Goal: Information Seeking & Learning: Understand process/instructions

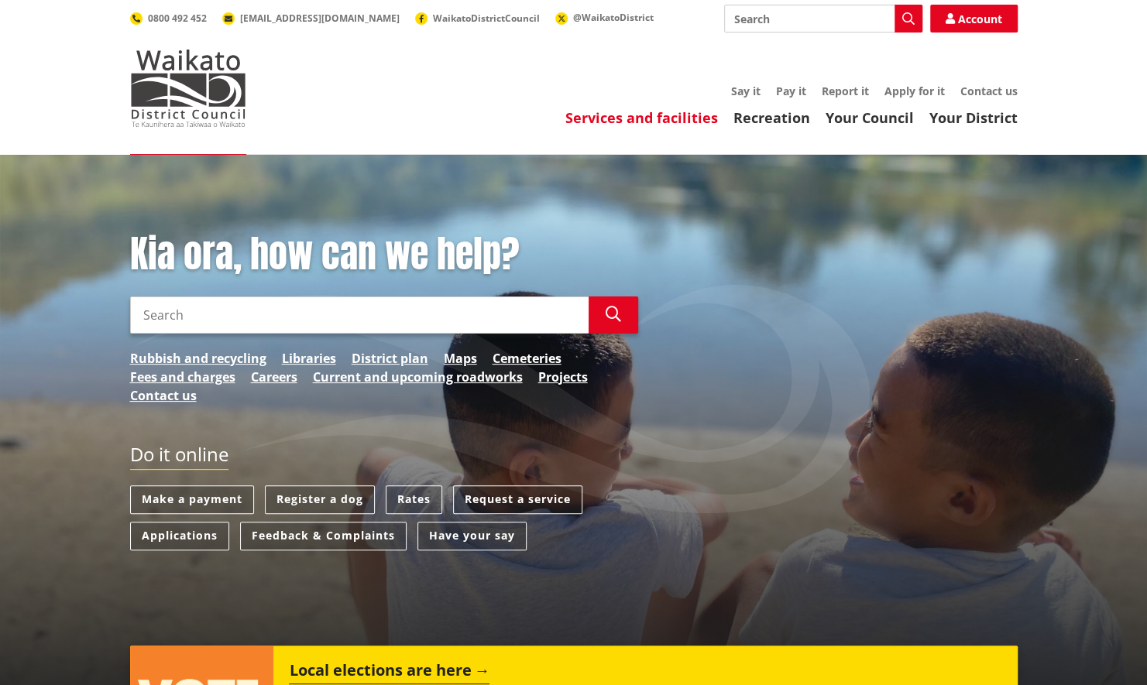
click at [632, 113] on link "Services and facilities" at bounding box center [641, 117] width 153 height 19
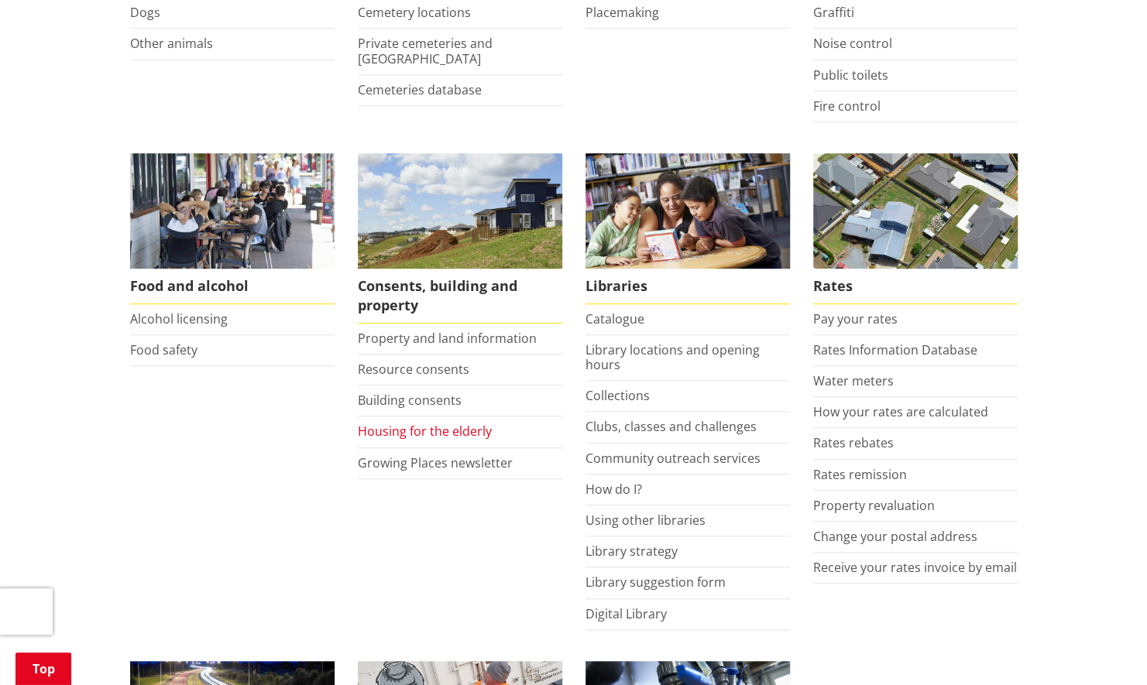
scroll to position [527, 0]
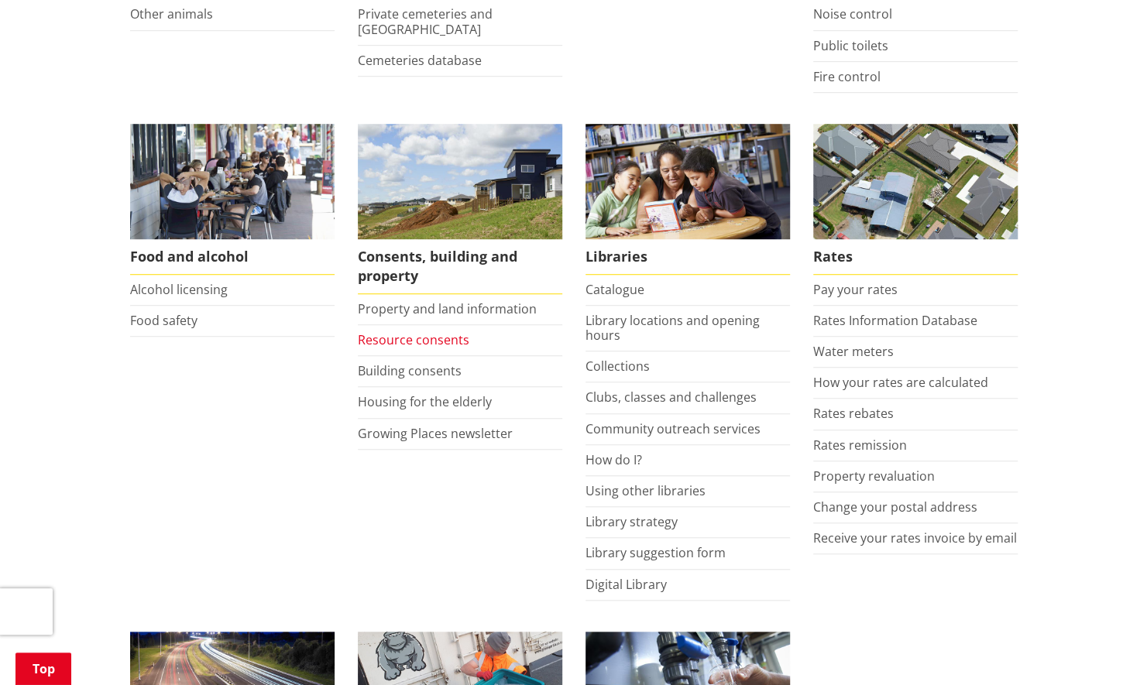
click at [421, 336] on link "Resource consents" at bounding box center [414, 339] width 112 height 17
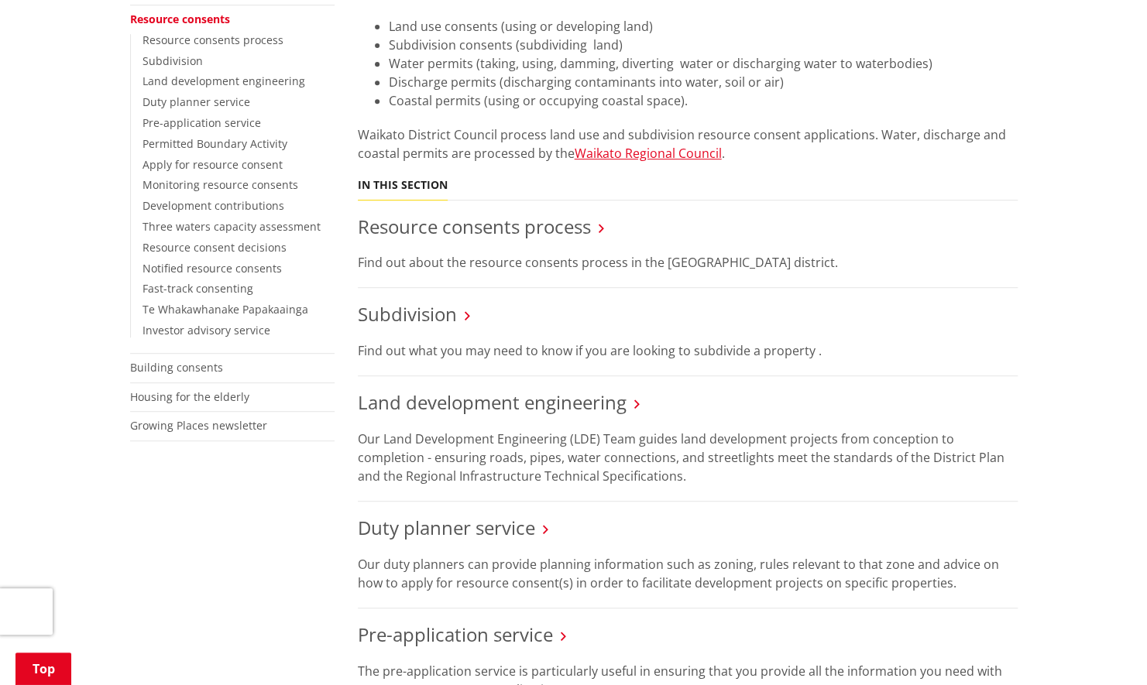
scroll to position [383, 0]
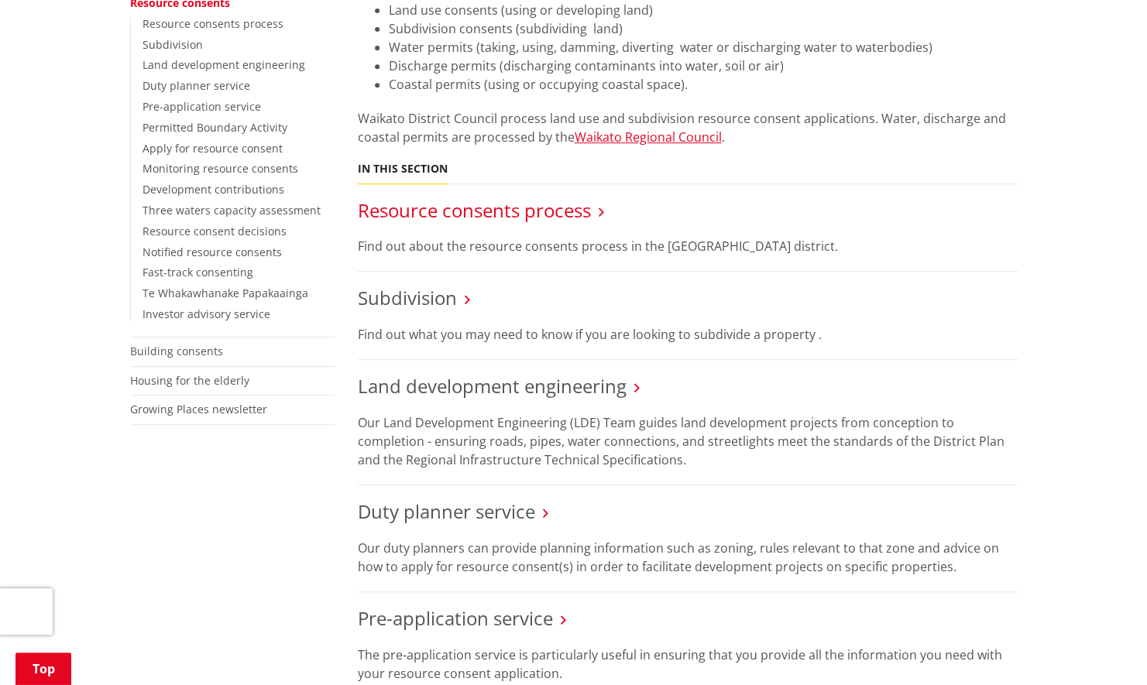
click at [469, 211] on link "Resource consents process" at bounding box center [474, 210] width 233 height 26
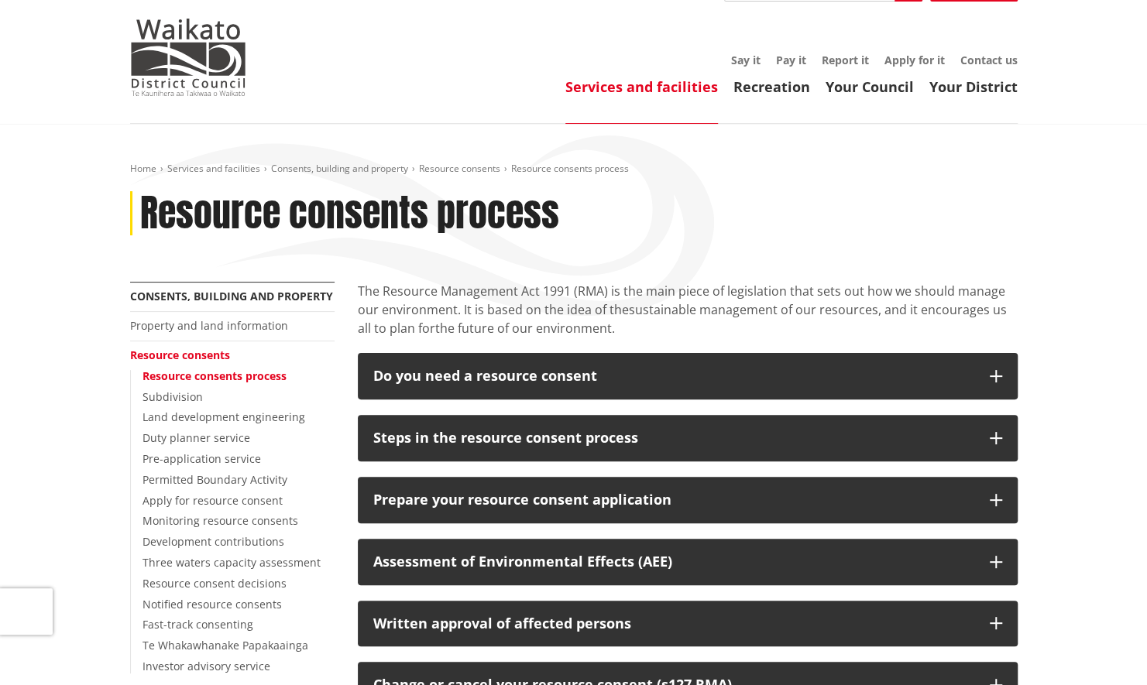
scroll to position [62, 0]
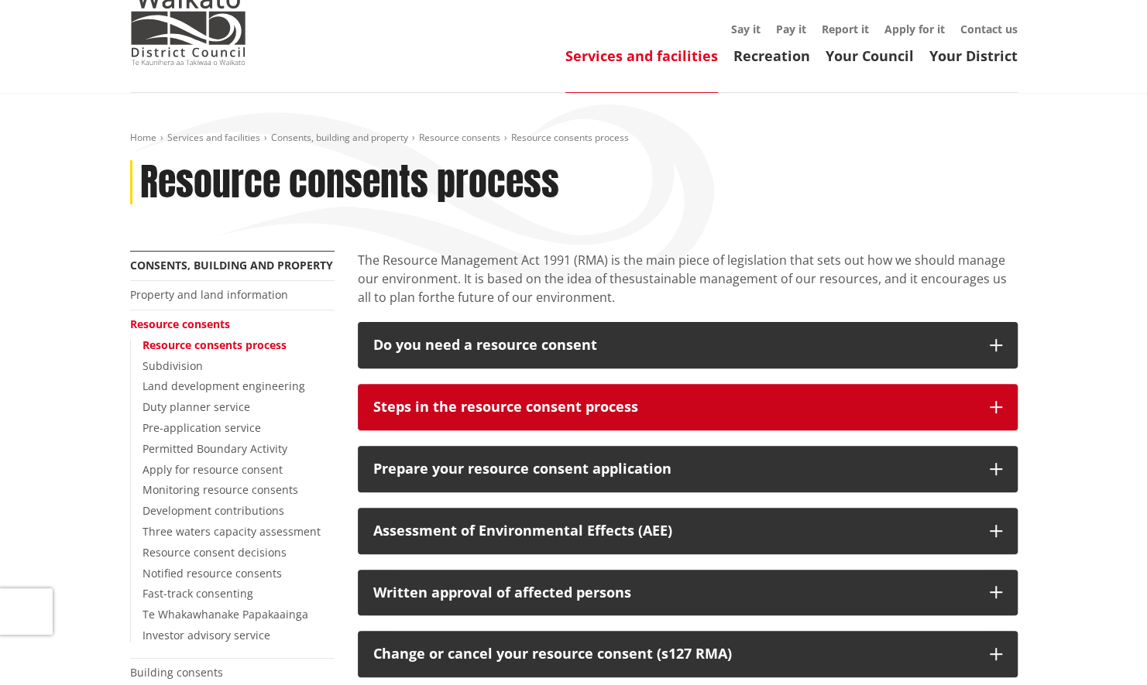
click at [675, 397] on button "Steps in the resource consent process" at bounding box center [688, 407] width 660 height 46
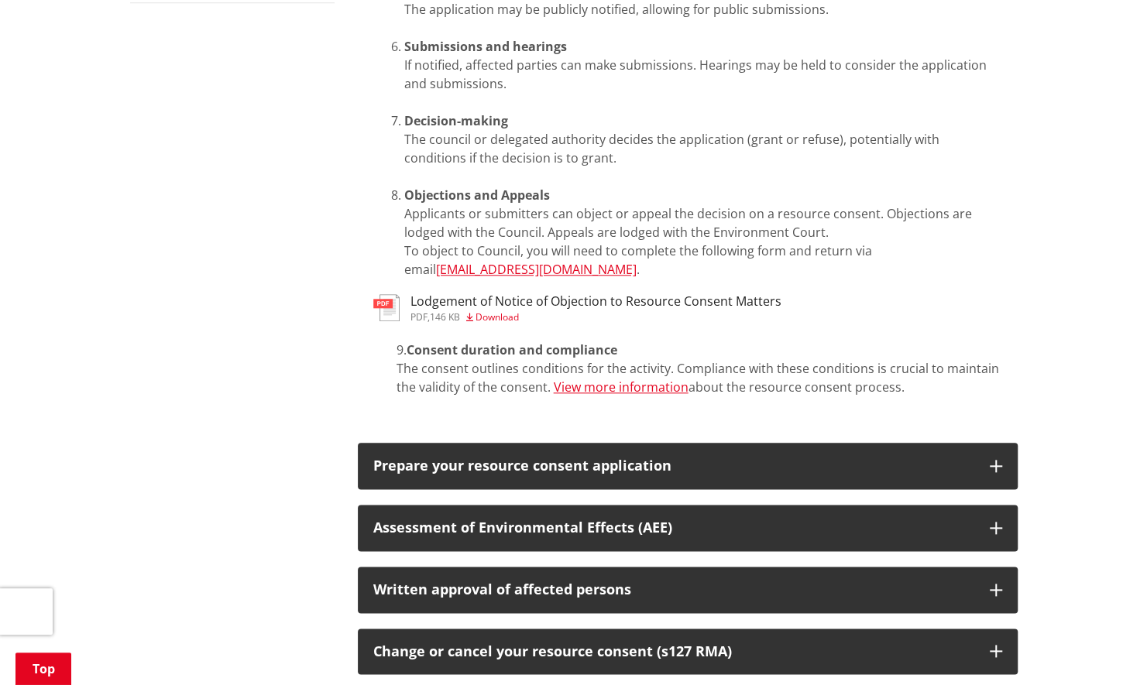
scroll to position [929, 0]
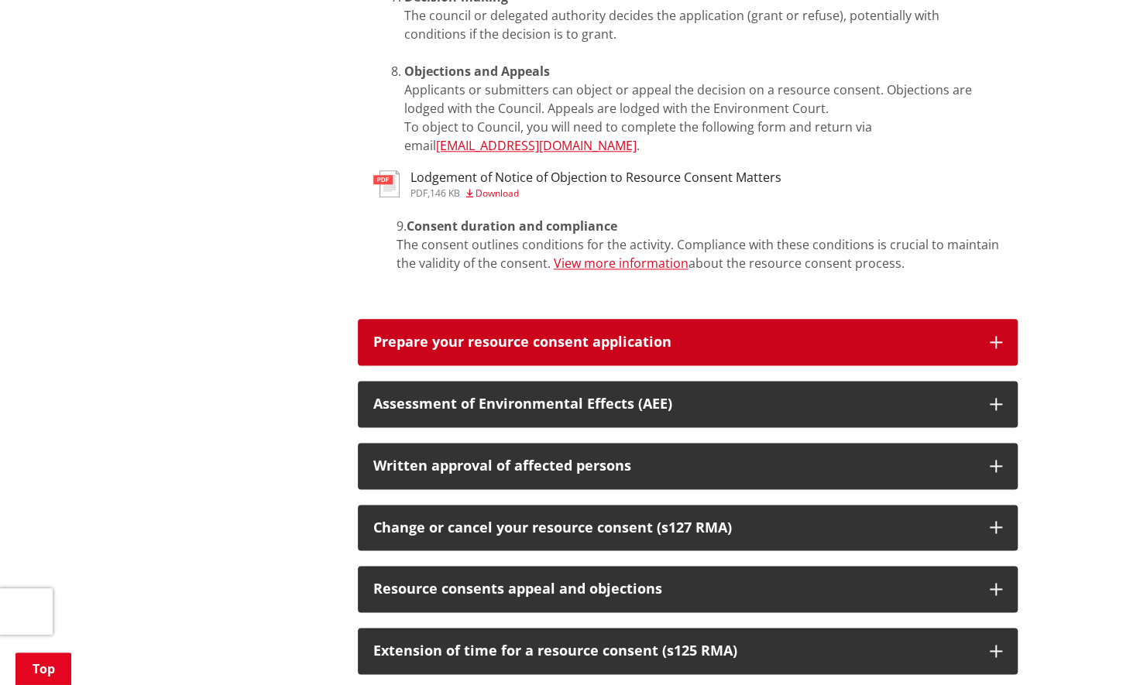
click at [503, 335] on div "Prepare your resource consent application" at bounding box center [673, 342] width 601 height 15
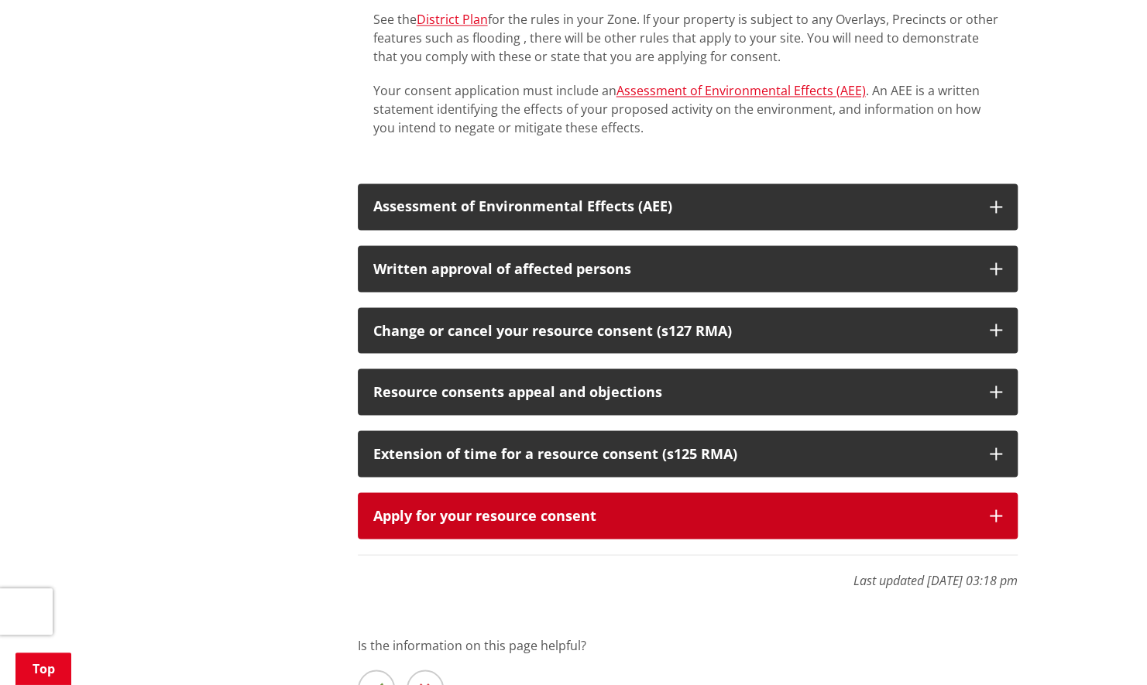
scroll to position [1487, 0]
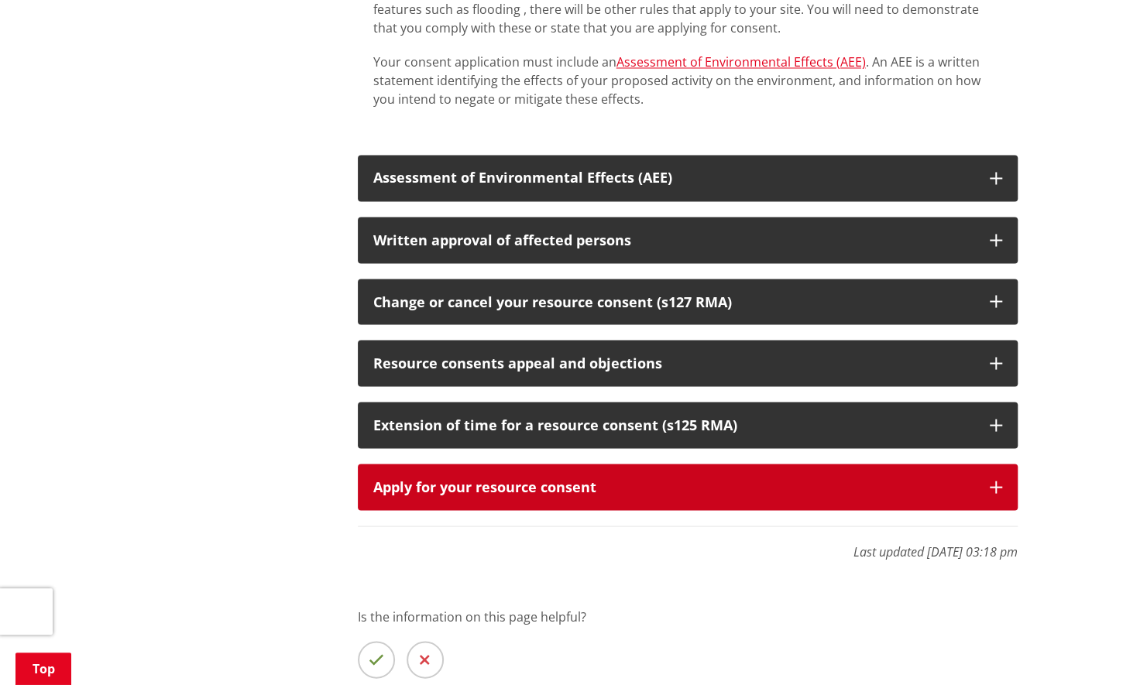
click at [472, 479] on div "Apply for your resource consent" at bounding box center [673, 486] width 601 height 15
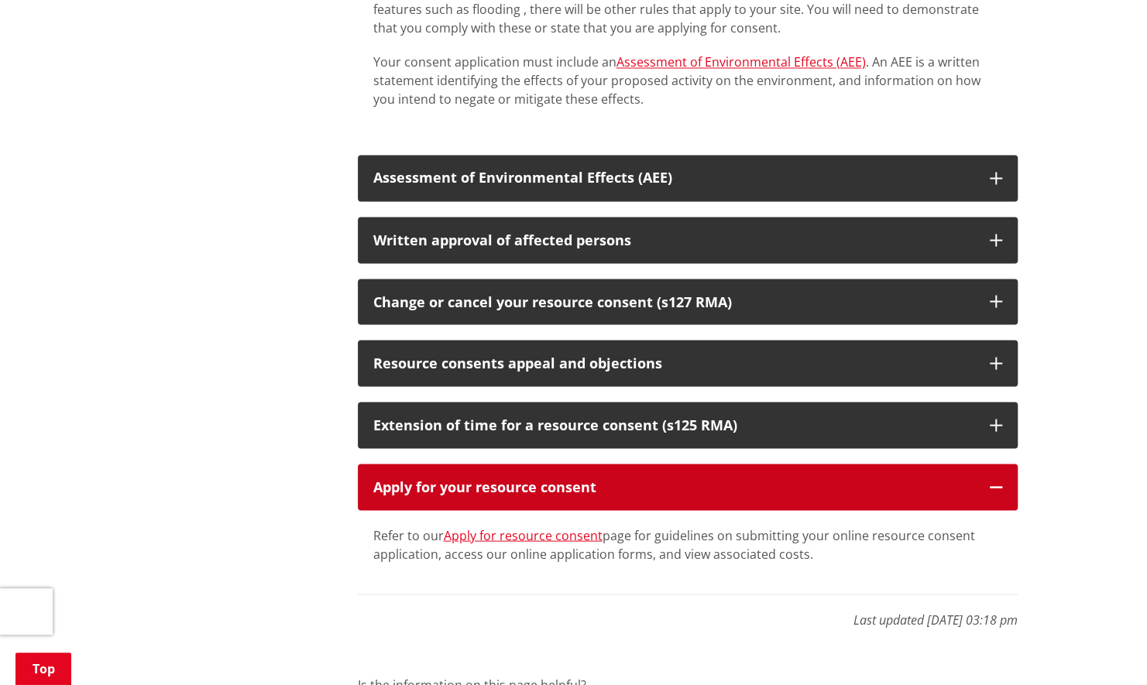
scroll to position [1518, 0]
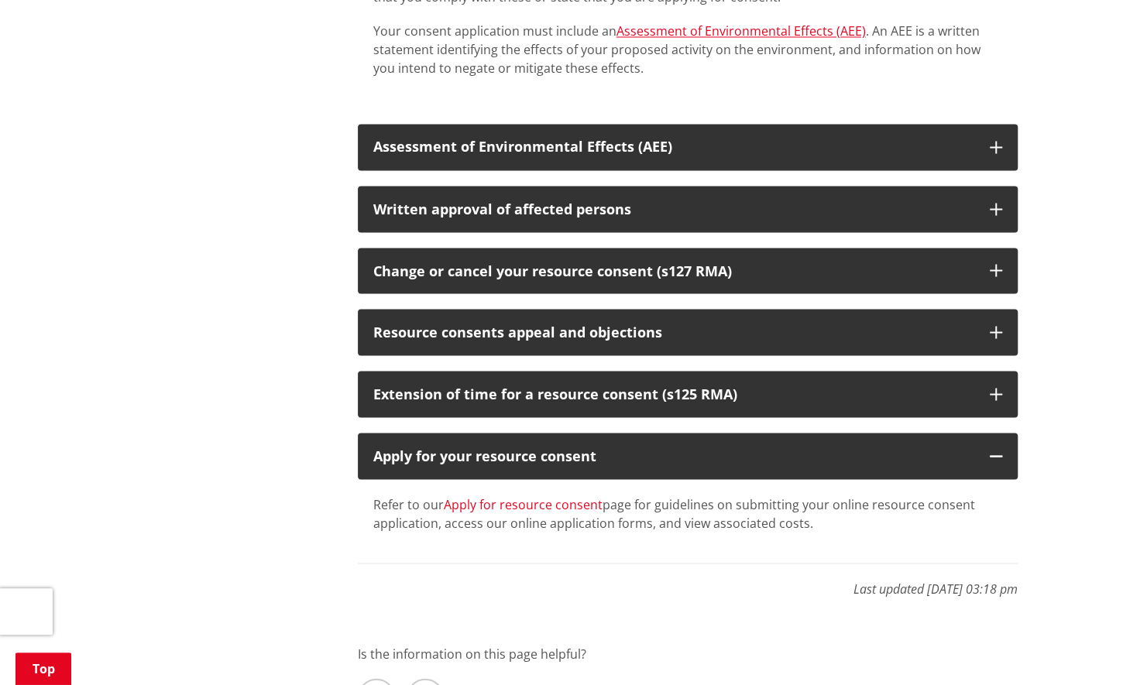
click at [510, 496] on link "Apply for resource consent" at bounding box center [523, 504] width 159 height 17
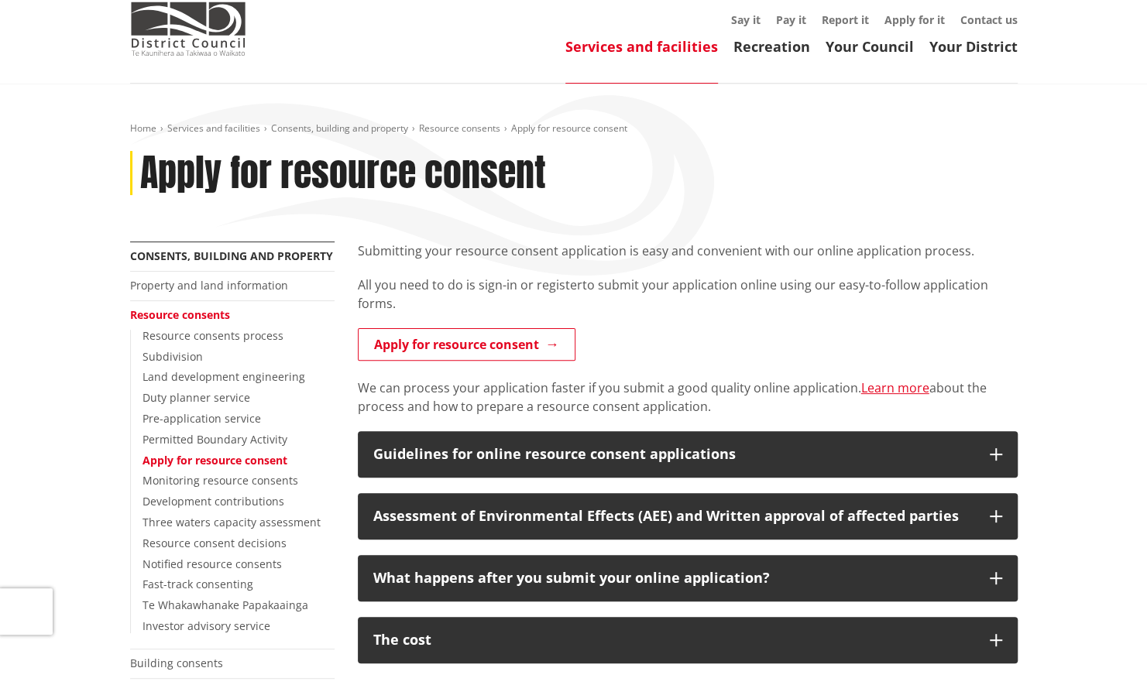
scroll to position [186, 0]
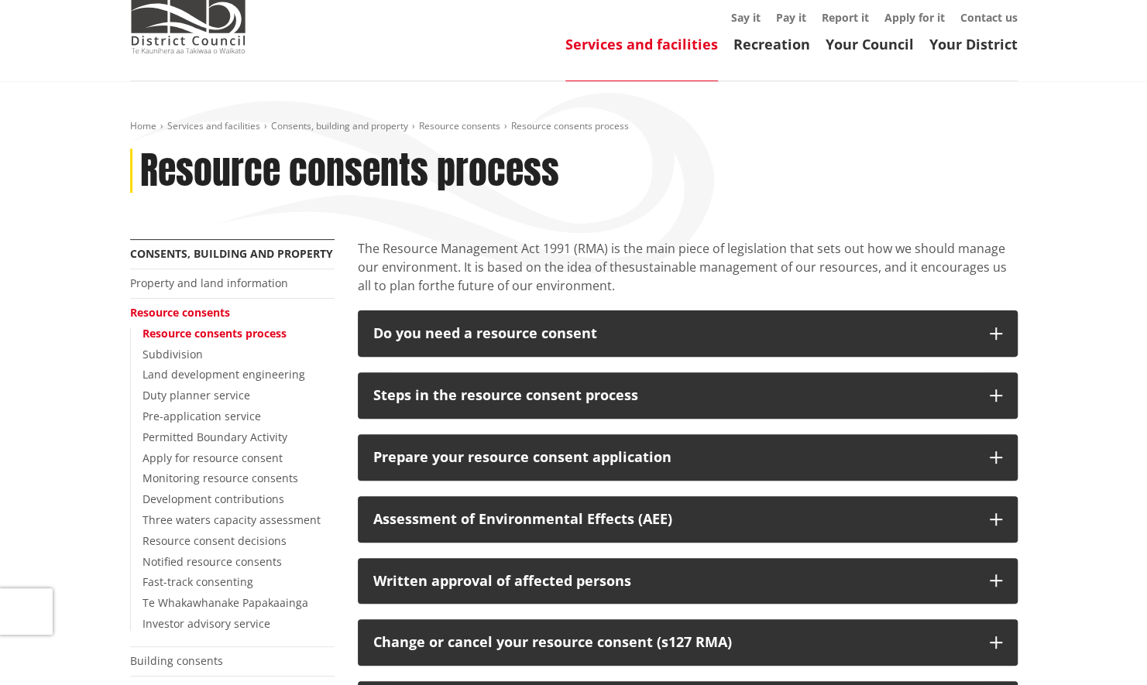
scroll to position [217, 0]
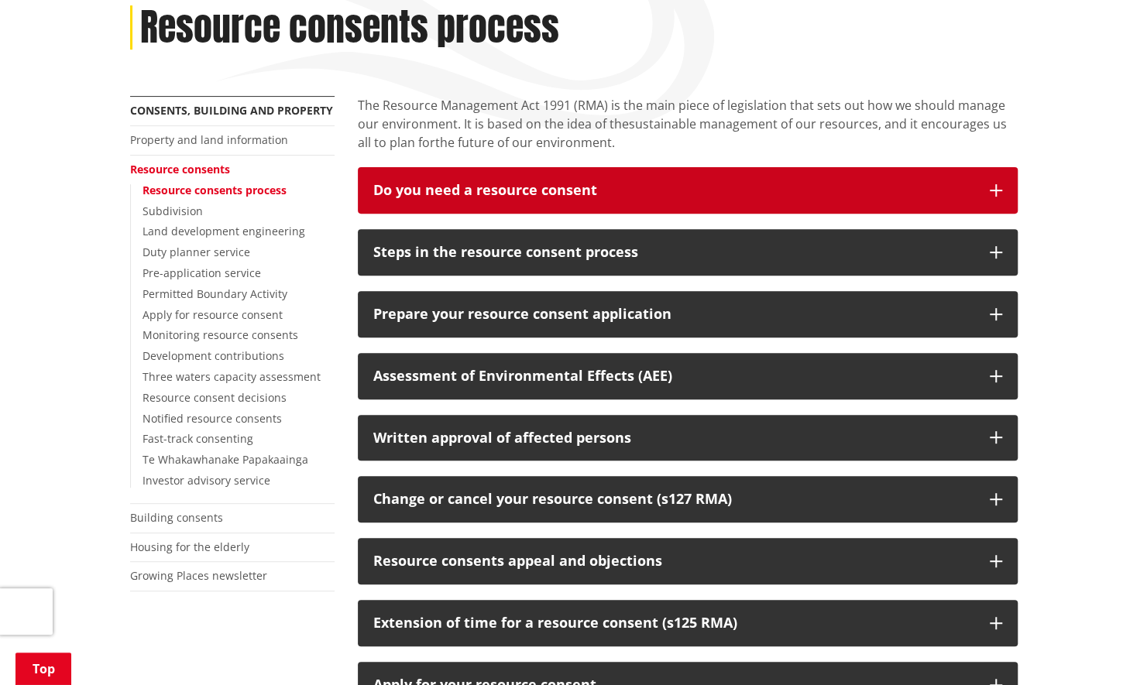
click at [518, 198] on div "Do you need a resource consent" at bounding box center [673, 190] width 601 height 15
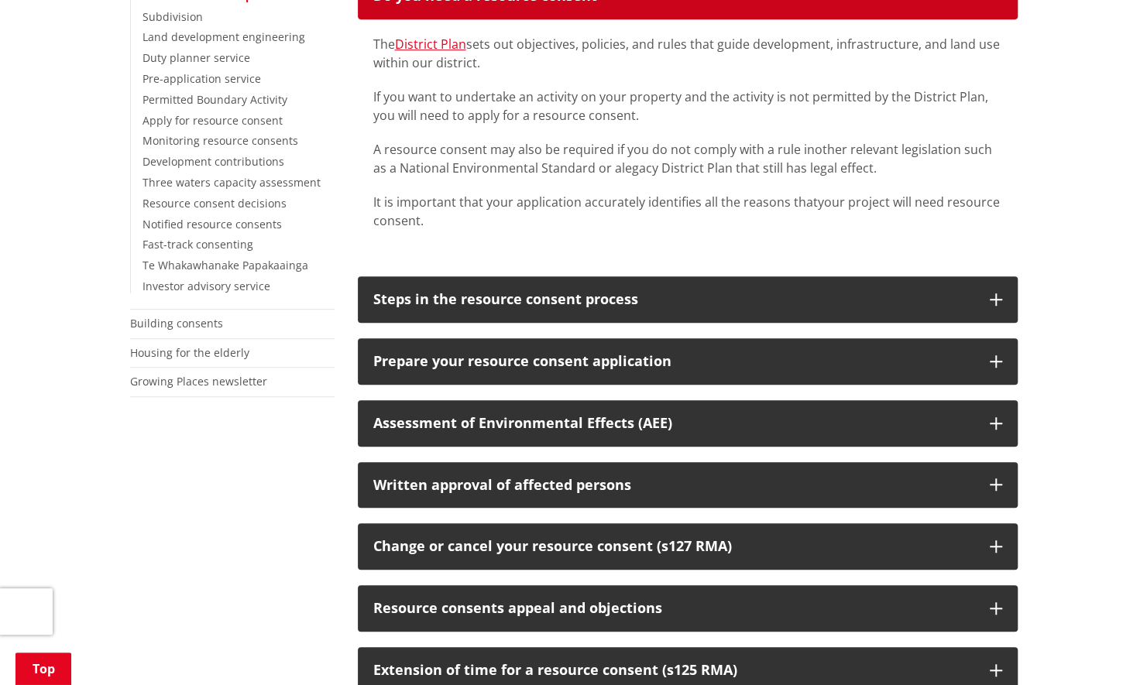
scroll to position [434, 0]
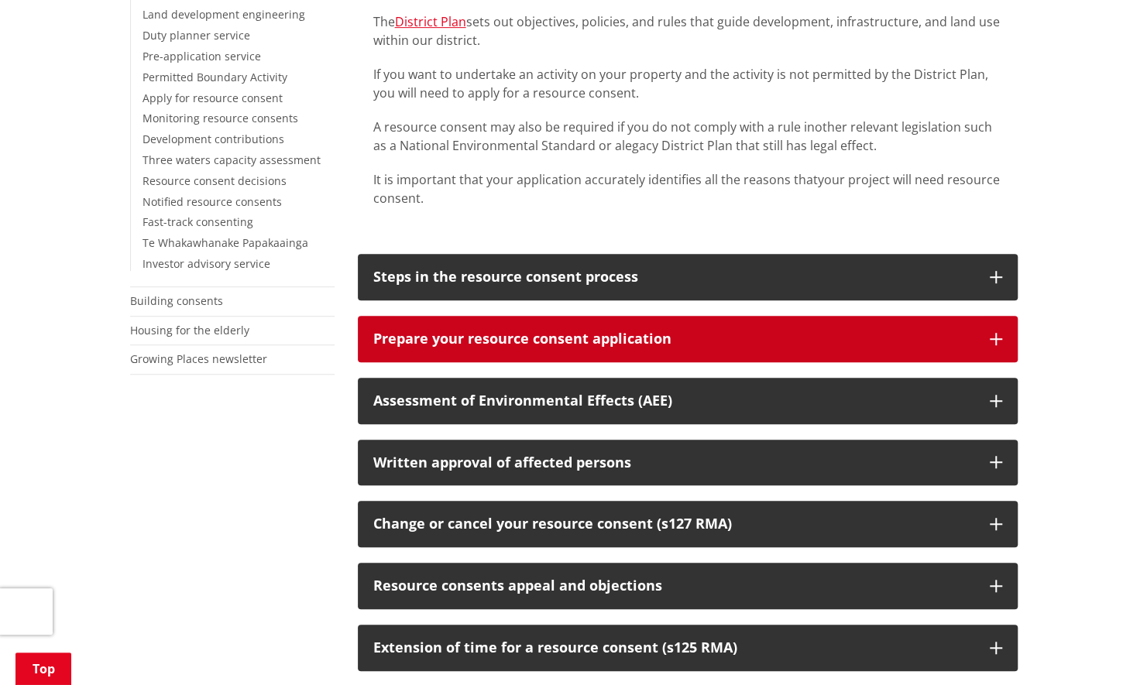
click at [512, 338] on div "Prepare your resource consent application" at bounding box center [673, 338] width 601 height 15
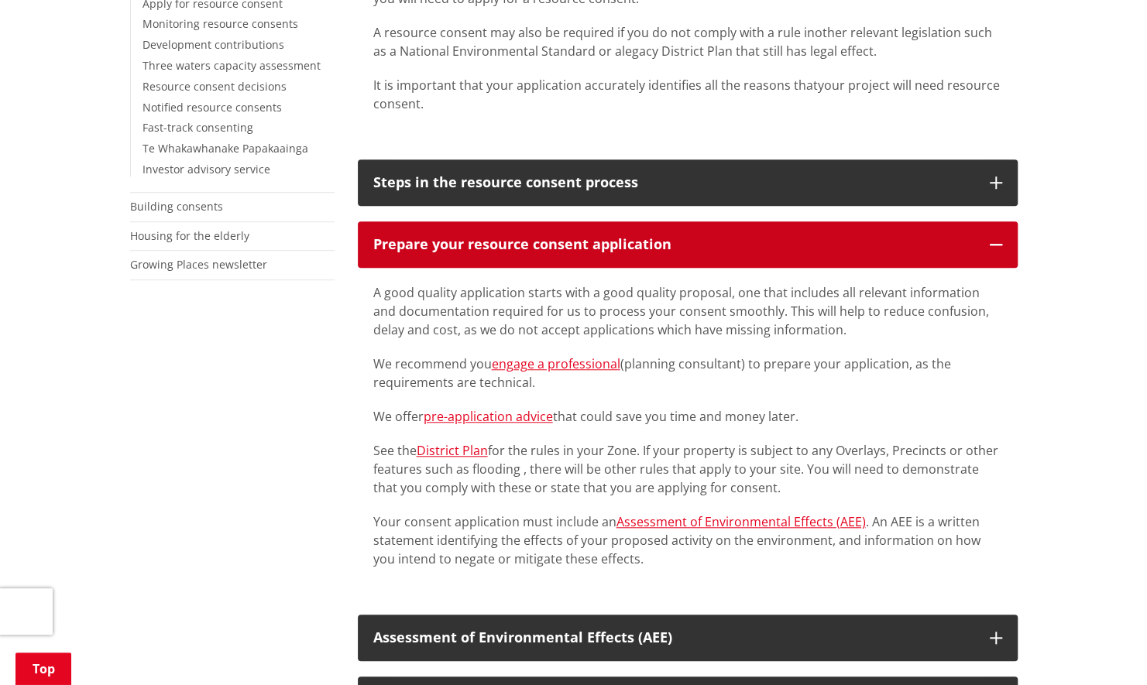
scroll to position [527, 0]
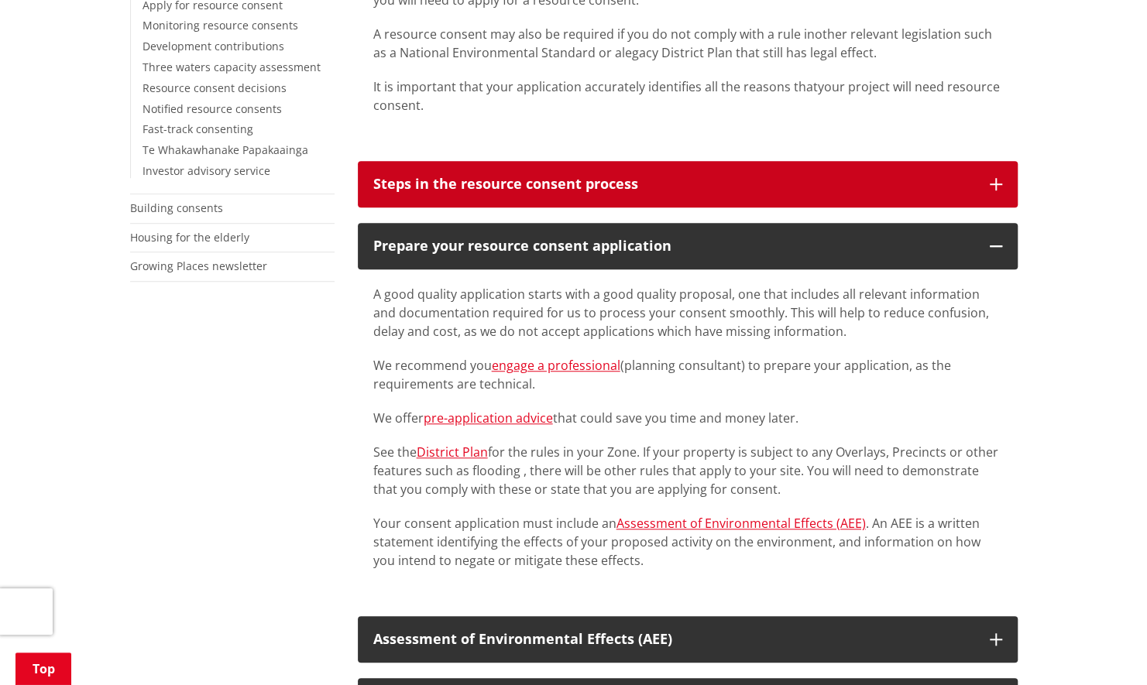
click at [442, 177] on div "Steps in the resource consent process" at bounding box center [673, 184] width 601 height 15
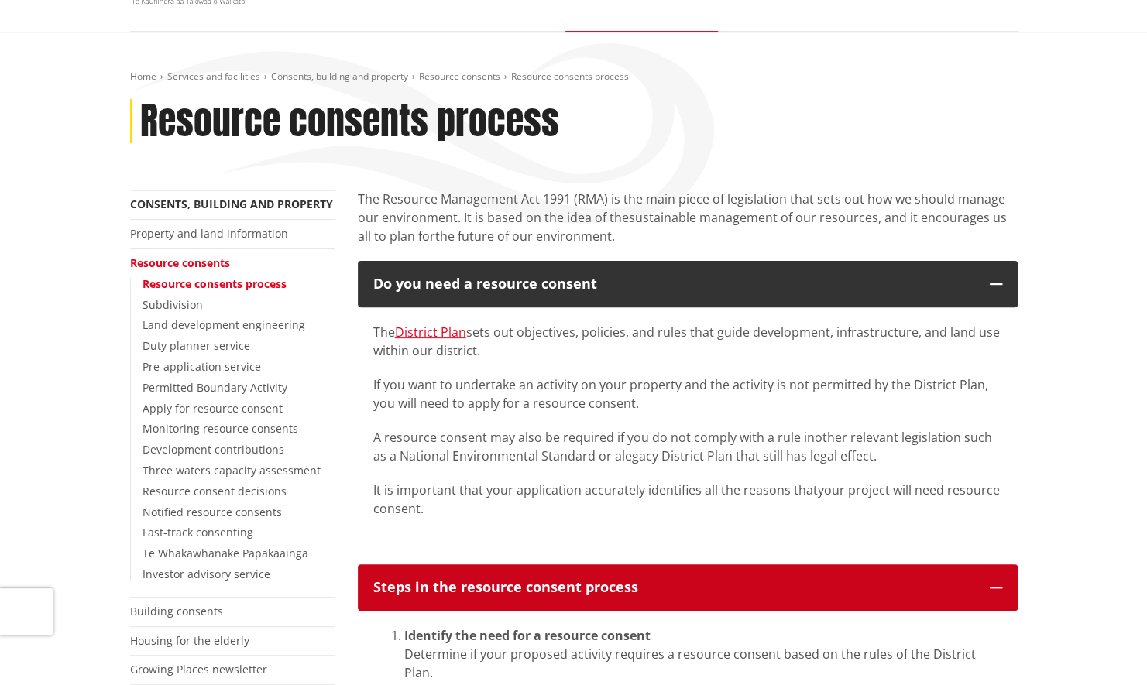
scroll to position [0, 0]
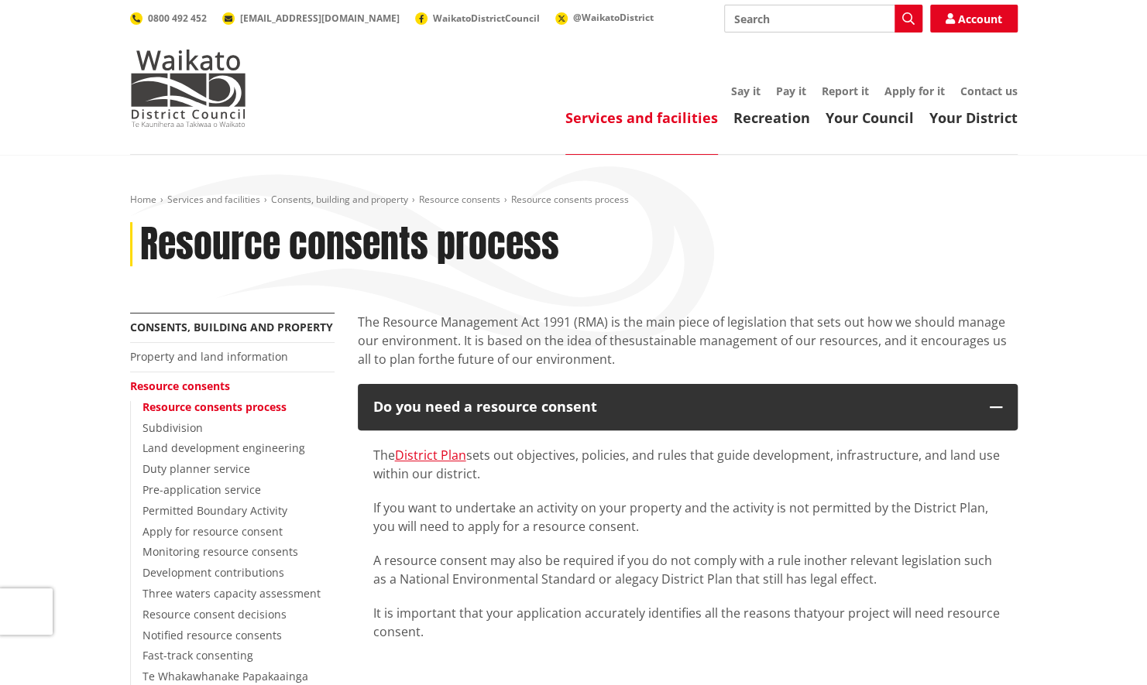
click at [155, 379] on link "Resource consents" at bounding box center [180, 386] width 100 height 15
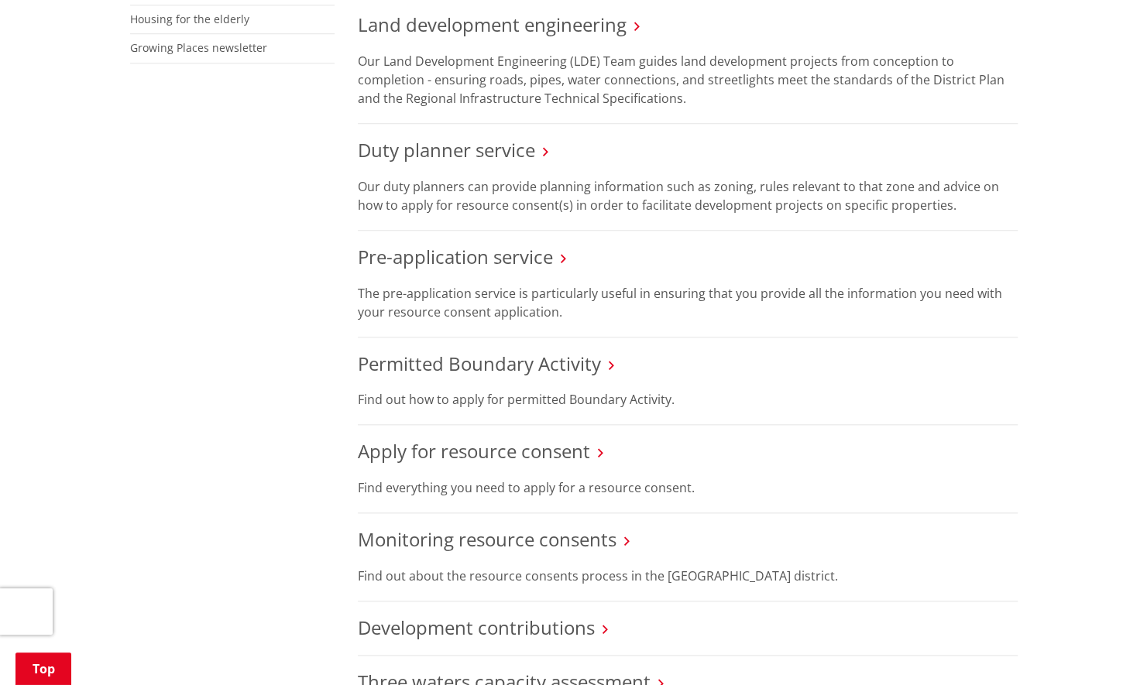
scroll to position [743, 0]
